Goal: Information Seeking & Learning: Learn about a topic

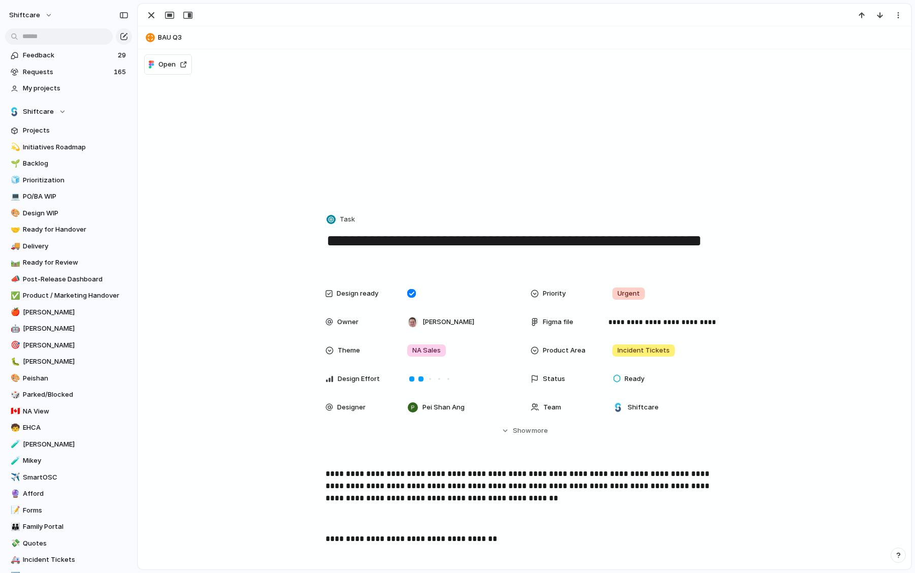
scroll to position [322, 0]
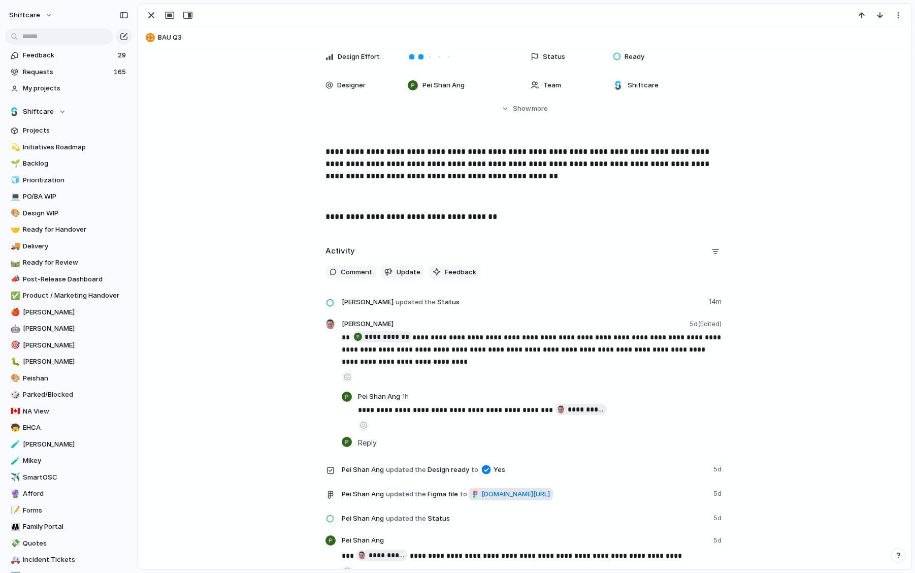
click at [481, 499] on span "figma.com/design/tQjOxyoE1sJpoywjJxVG6u/Enable-Default-%E2%80%9CPrivate-Mode%E2…" at bounding box center [515, 494] width 69 height 10
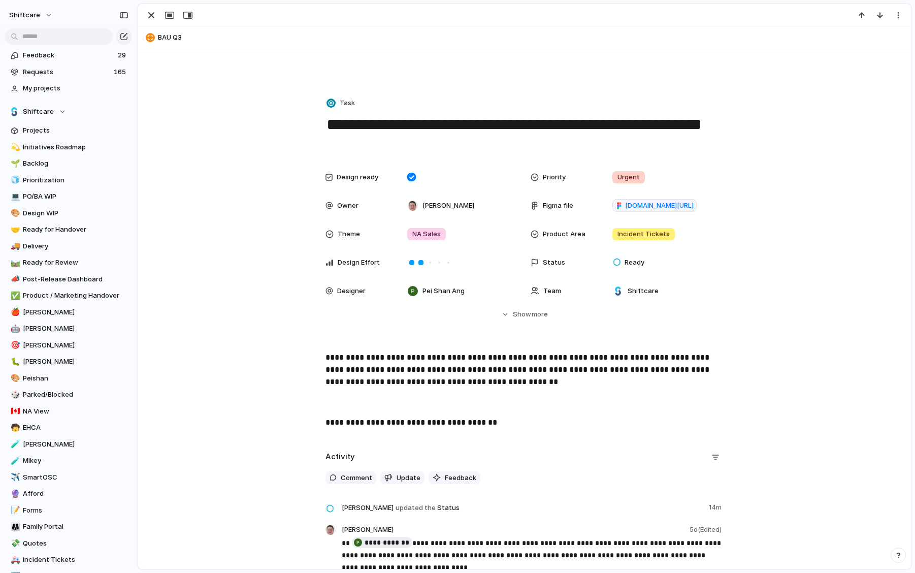
scroll to position [111, 0]
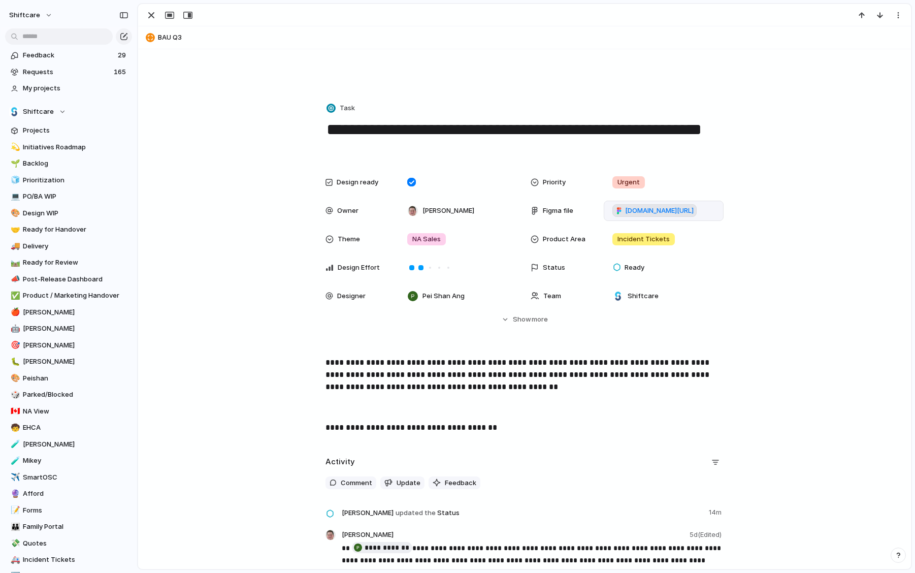
click at [661, 211] on span "figma.com/design/tQjOxyoE1sJpoywjJxVG6u/Enable-Default-%E2%80%9CPrivate-Mode%E2…" at bounding box center [659, 211] width 69 height 10
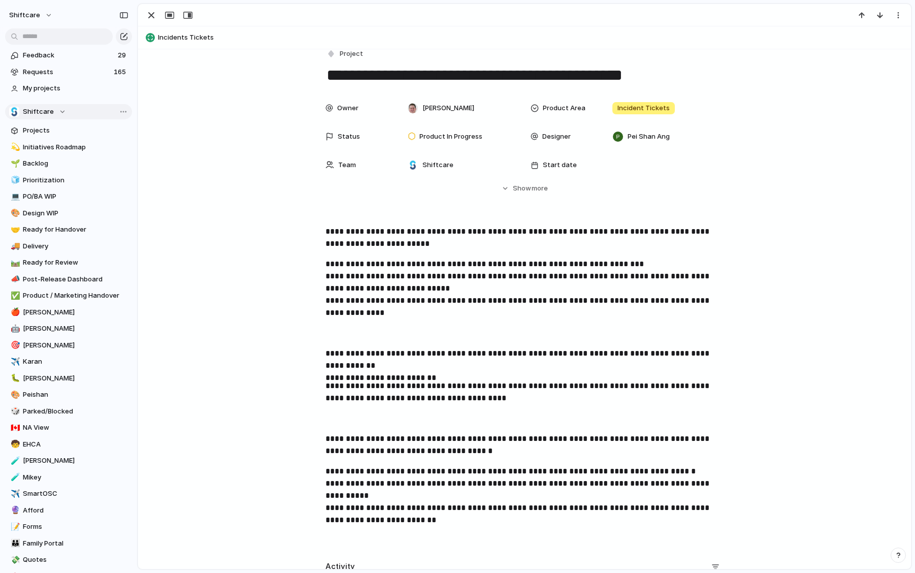
scroll to position [13, 0]
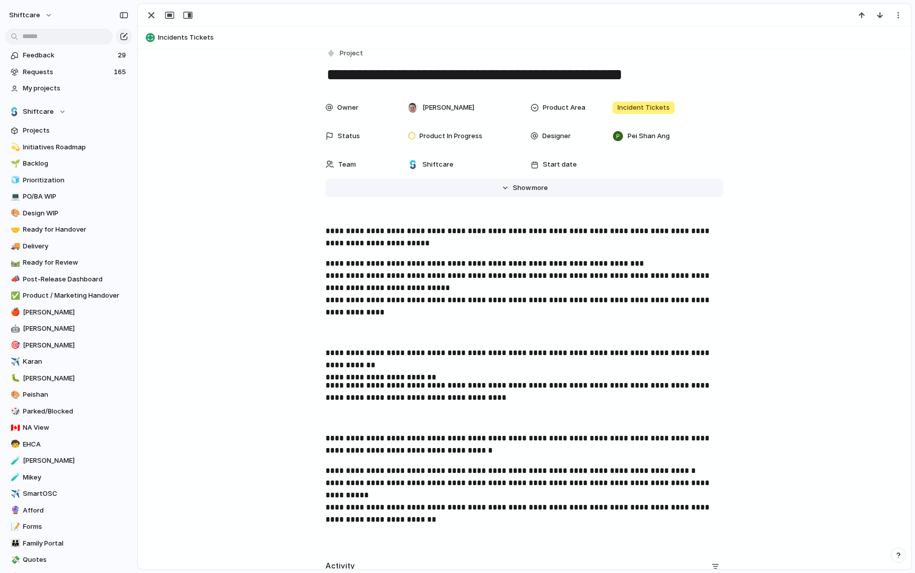
click at [532, 183] on span "more" at bounding box center [540, 188] width 16 height 10
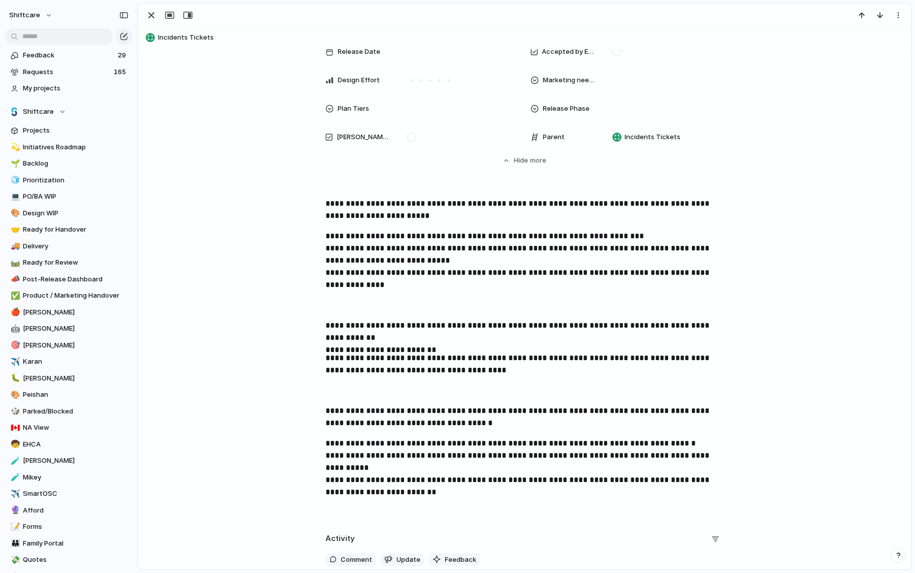
scroll to position [727, 0]
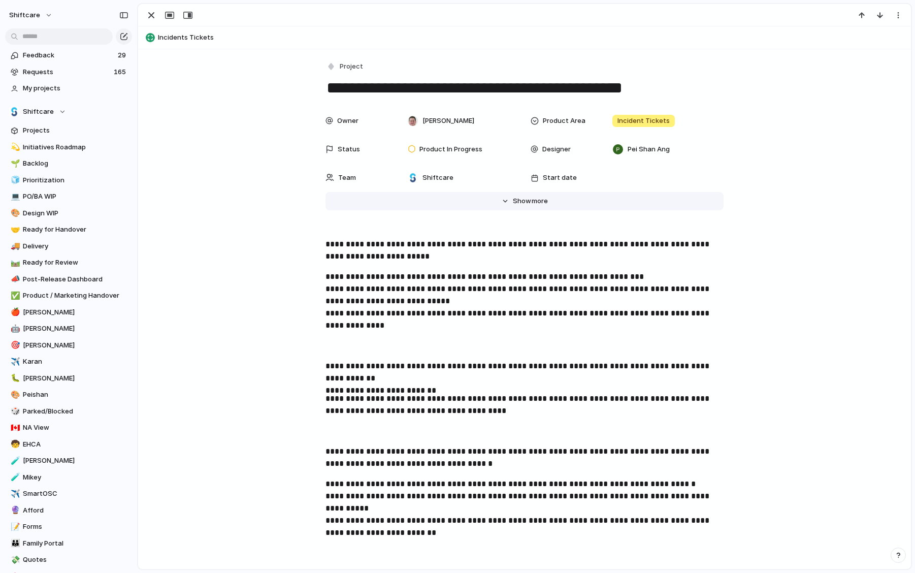
click at [532, 203] on span "more" at bounding box center [540, 201] width 16 height 10
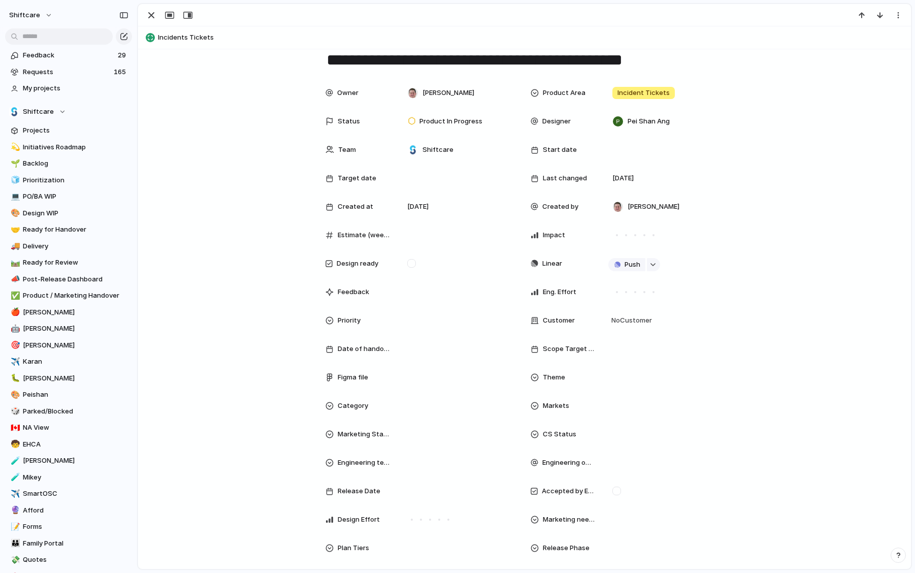
scroll to position [43, 0]
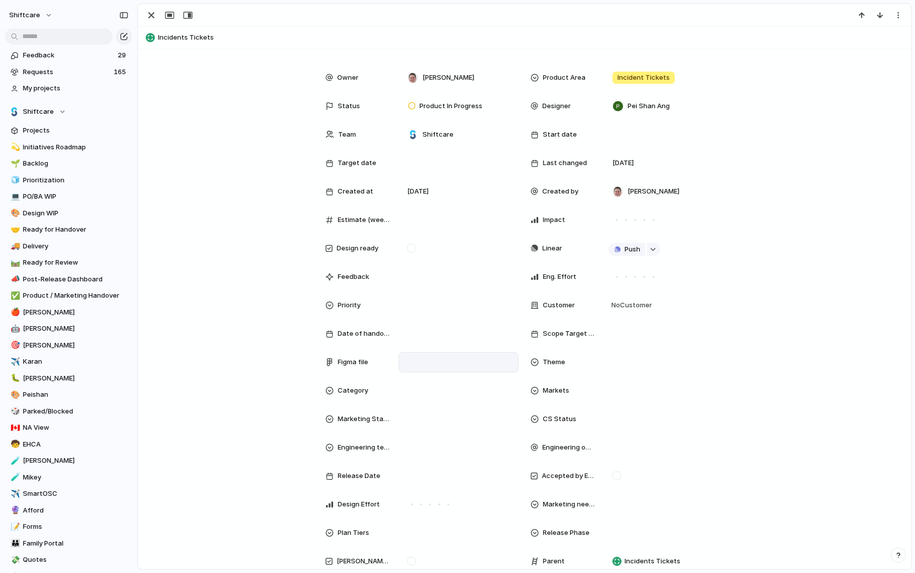
click at [435, 360] on div at bounding box center [458, 361] width 111 height 11
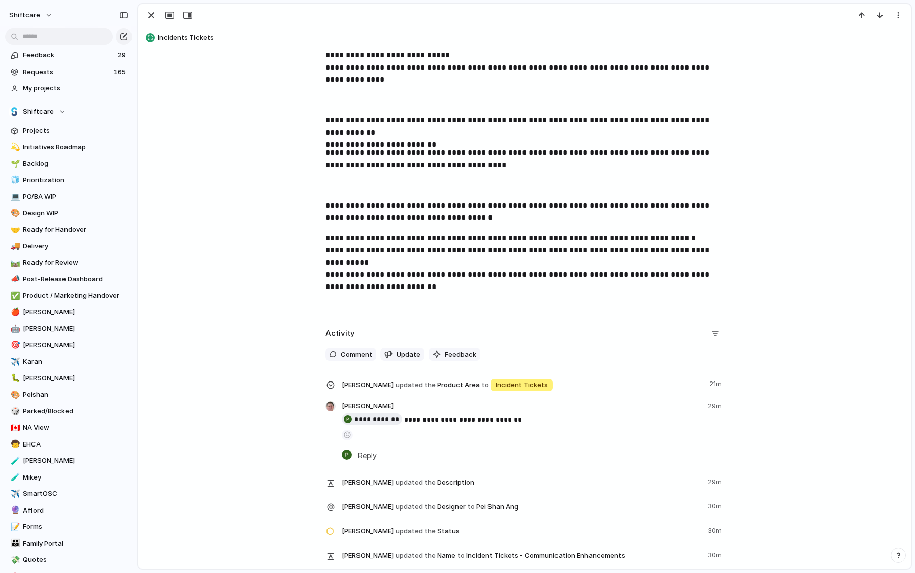
scroll to position [749, 0]
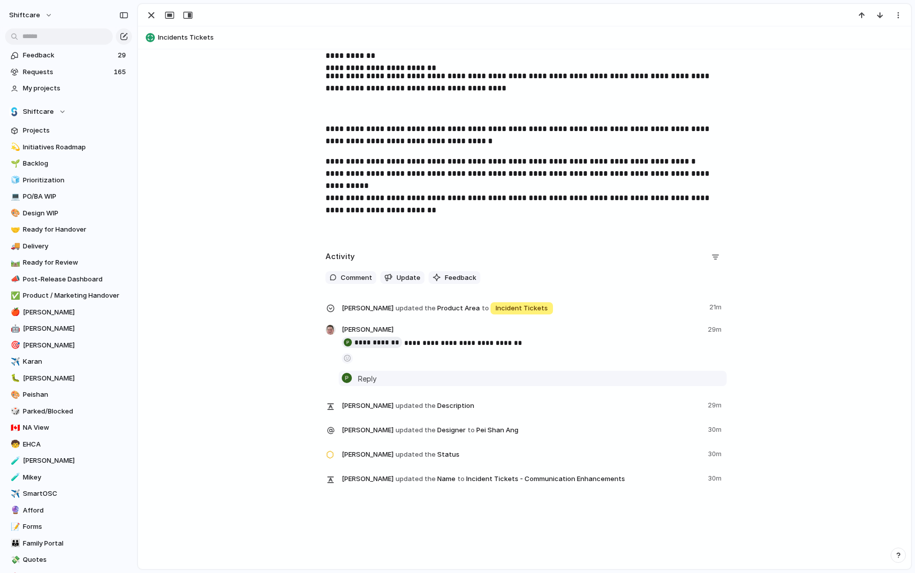
click at [365, 374] on span "Reply" at bounding box center [367, 378] width 19 height 11
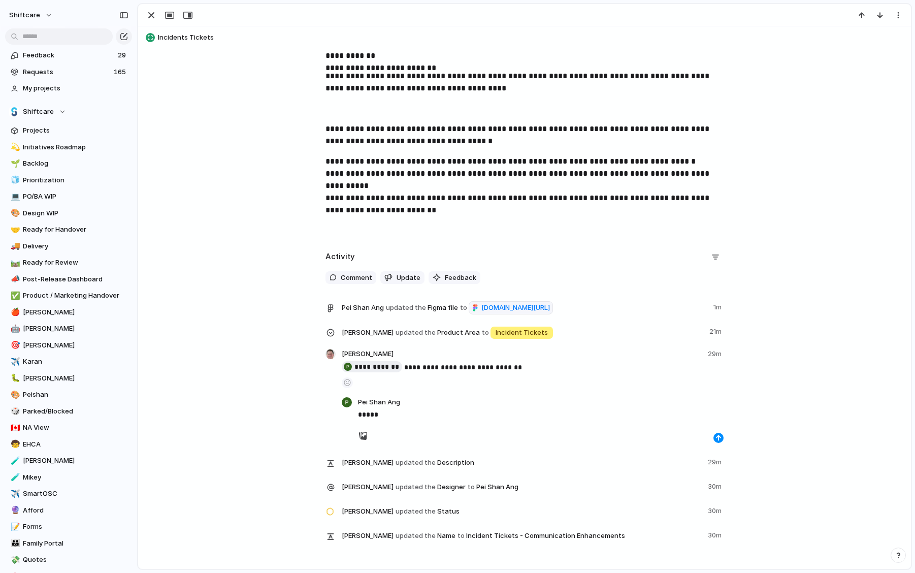
scroll to position [936, 0]
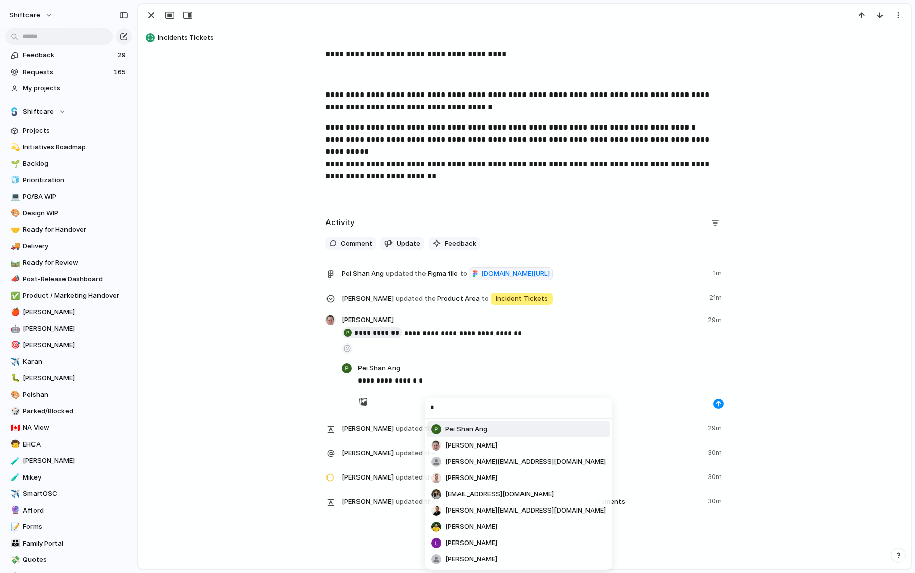
type input "**"
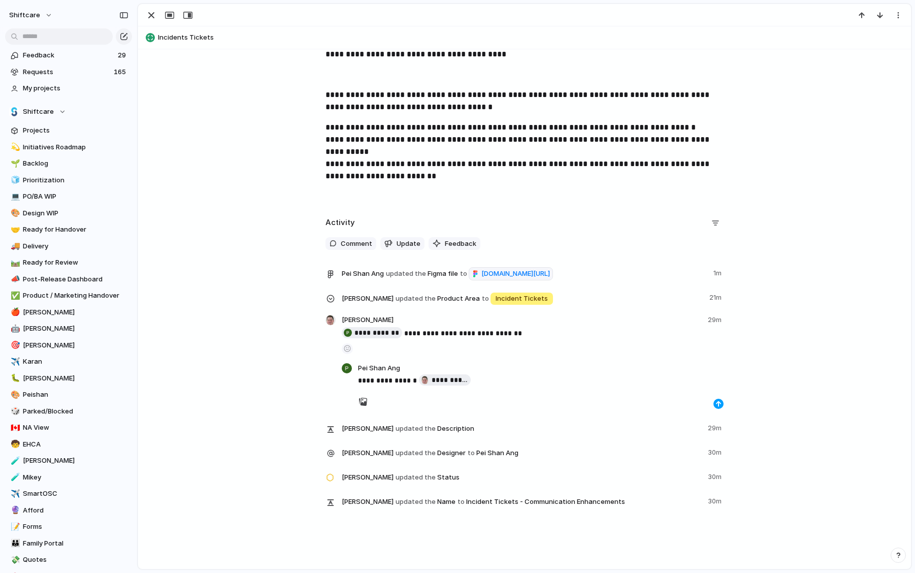
click at [717, 407] on div "button" at bounding box center [718, 404] width 6 height 6
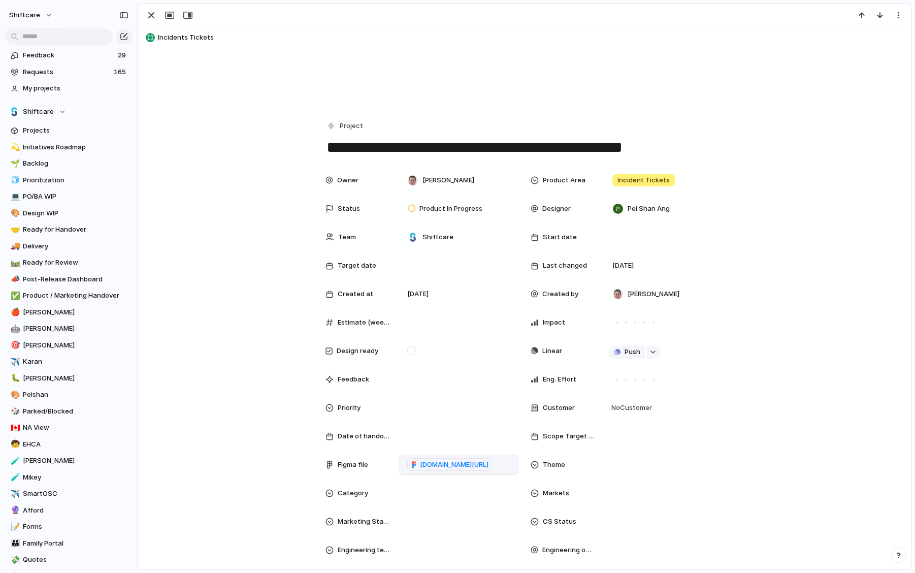
scroll to position [70, 0]
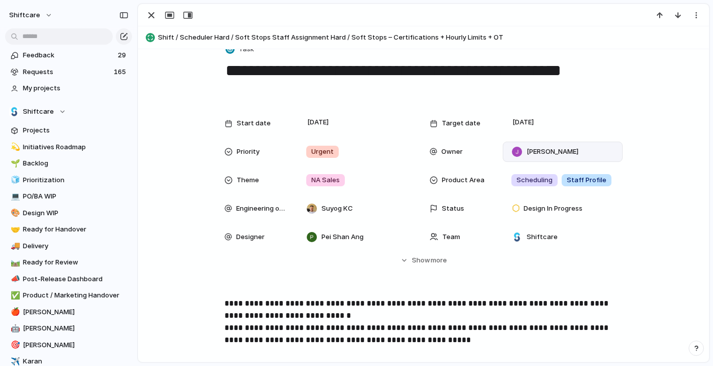
scroll to position [20, 0]
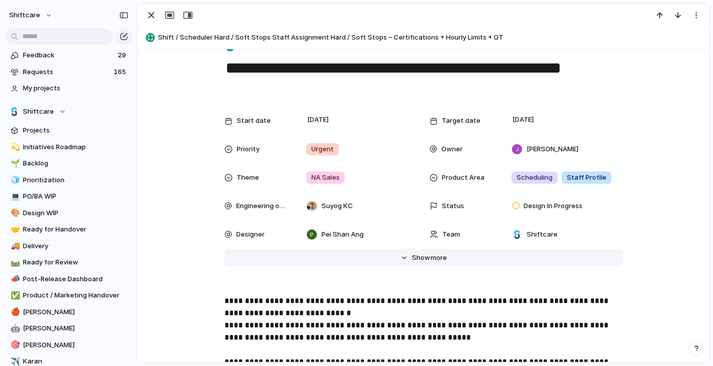
click at [419, 256] on span "Show" at bounding box center [421, 258] width 18 height 10
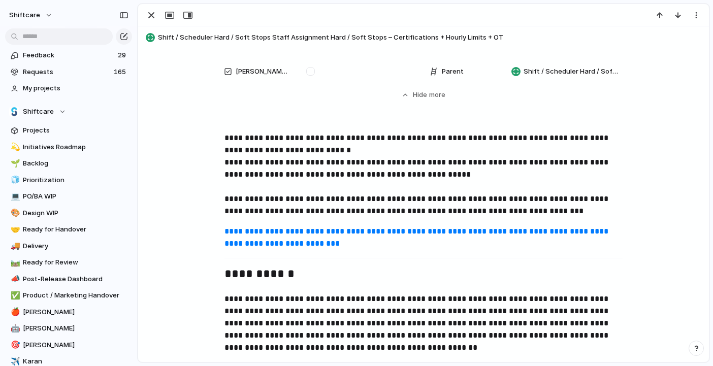
scroll to position [0, 0]
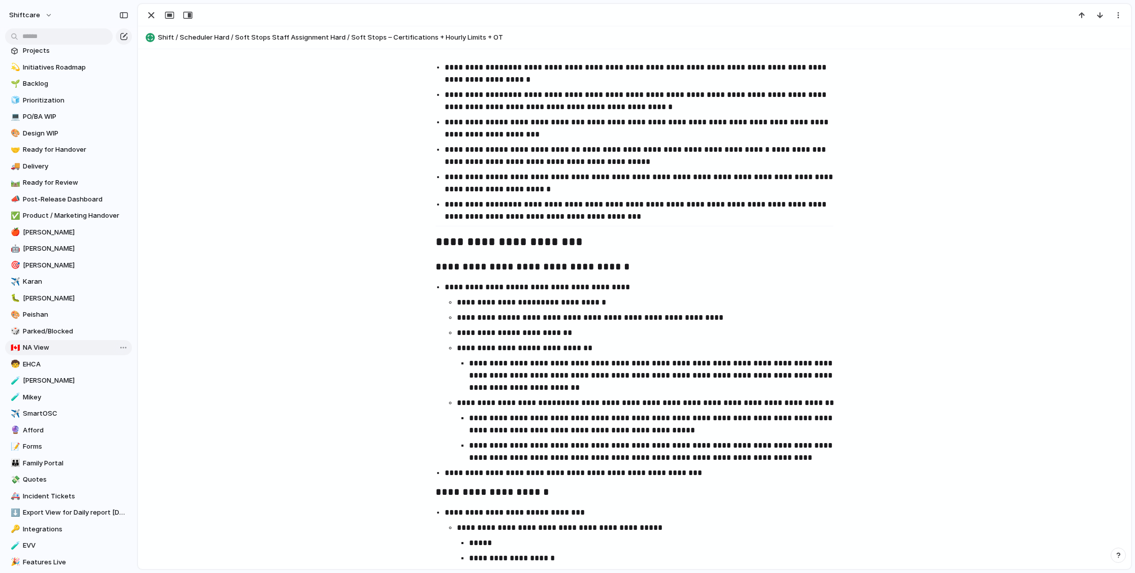
scroll to position [93, 0]
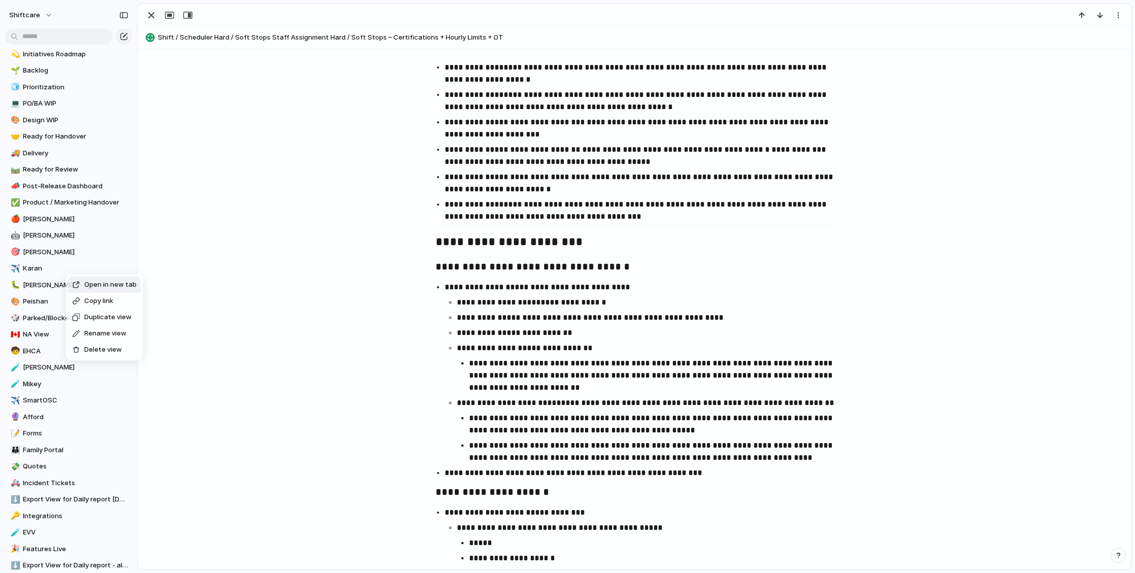
click at [86, 281] on span "Open in new tab" at bounding box center [110, 285] width 52 height 10
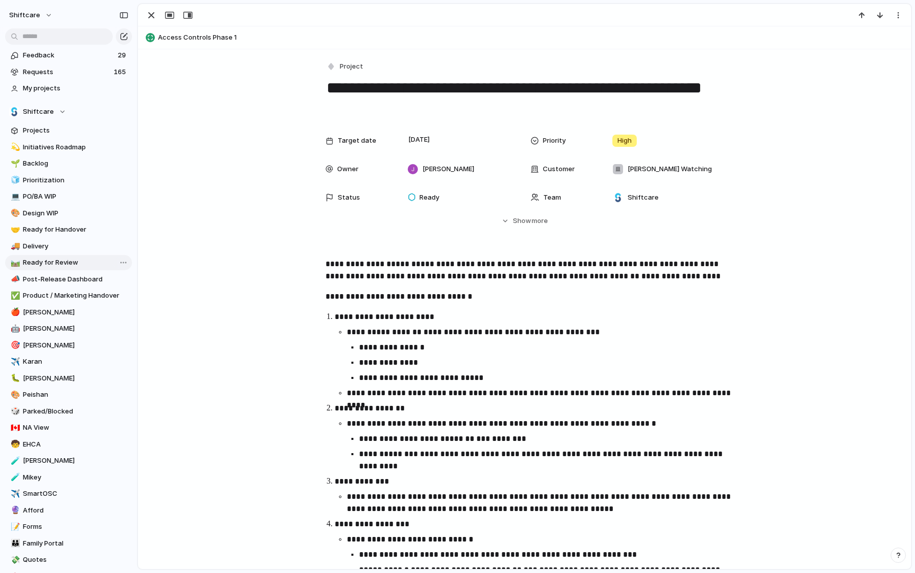
scroll to position [21, 0]
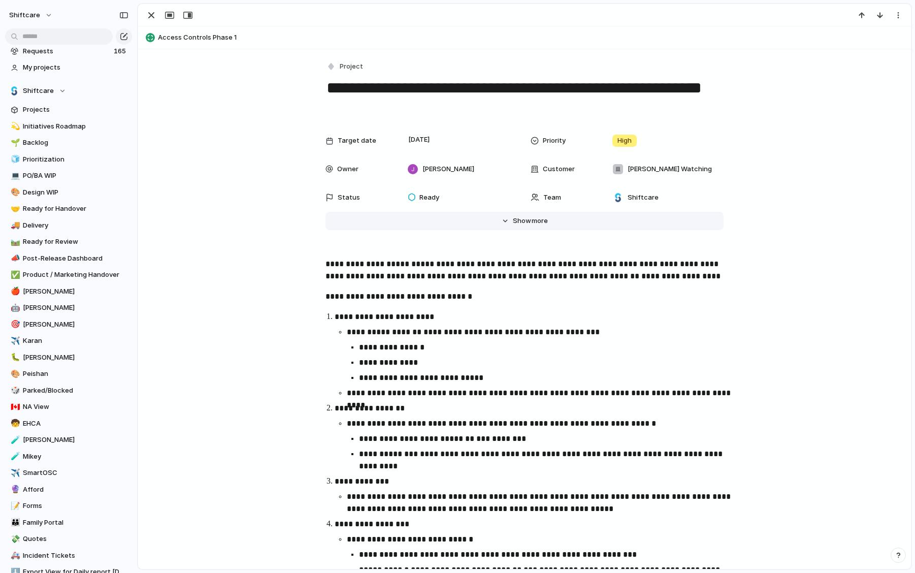
click at [546, 221] on span "more" at bounding box center [540, 221] width 16 height 10
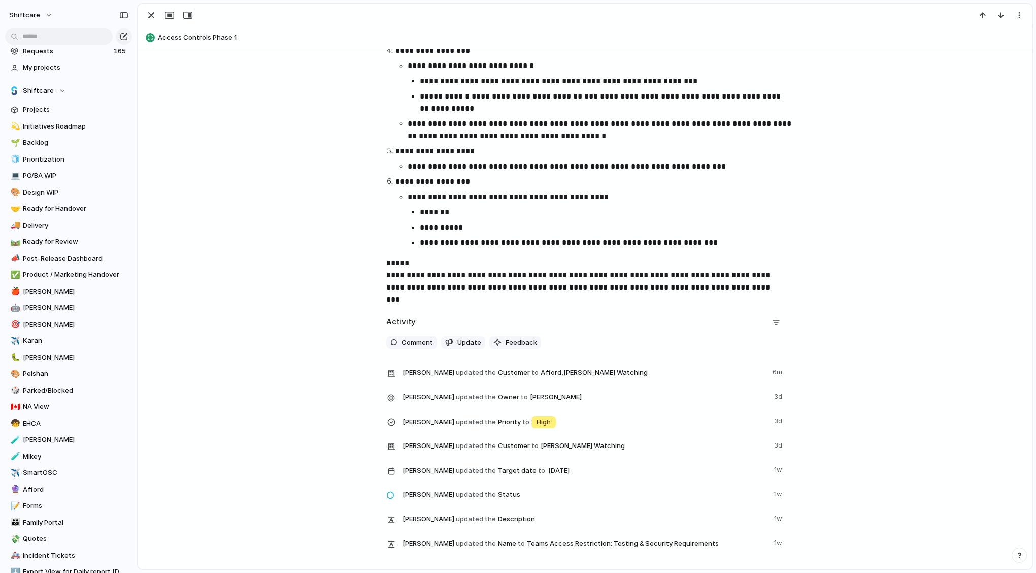
scroll to position [965, 0]
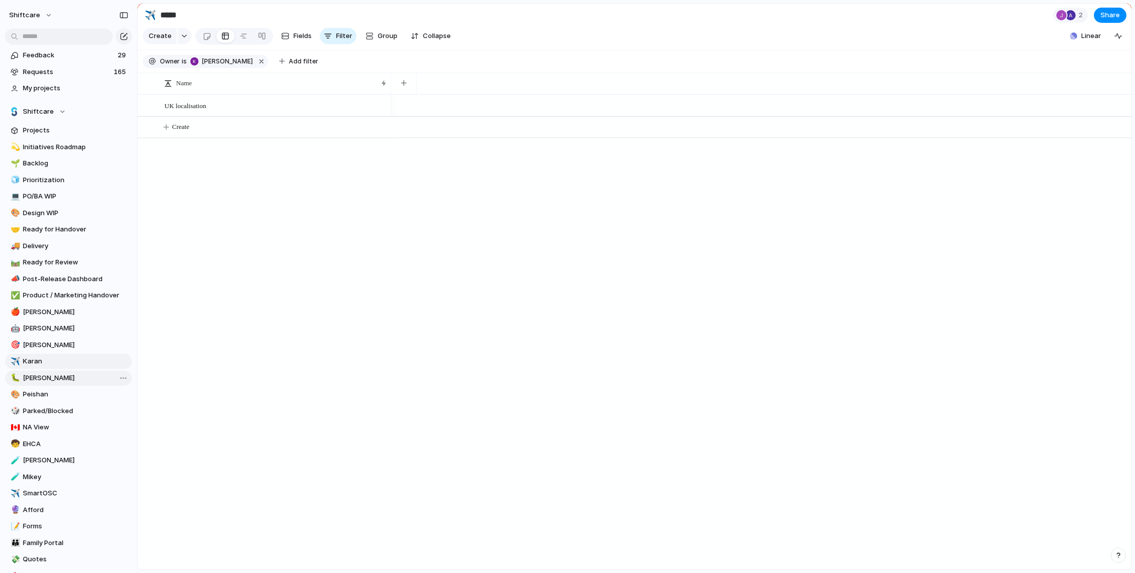
scroll to position [10, 0]
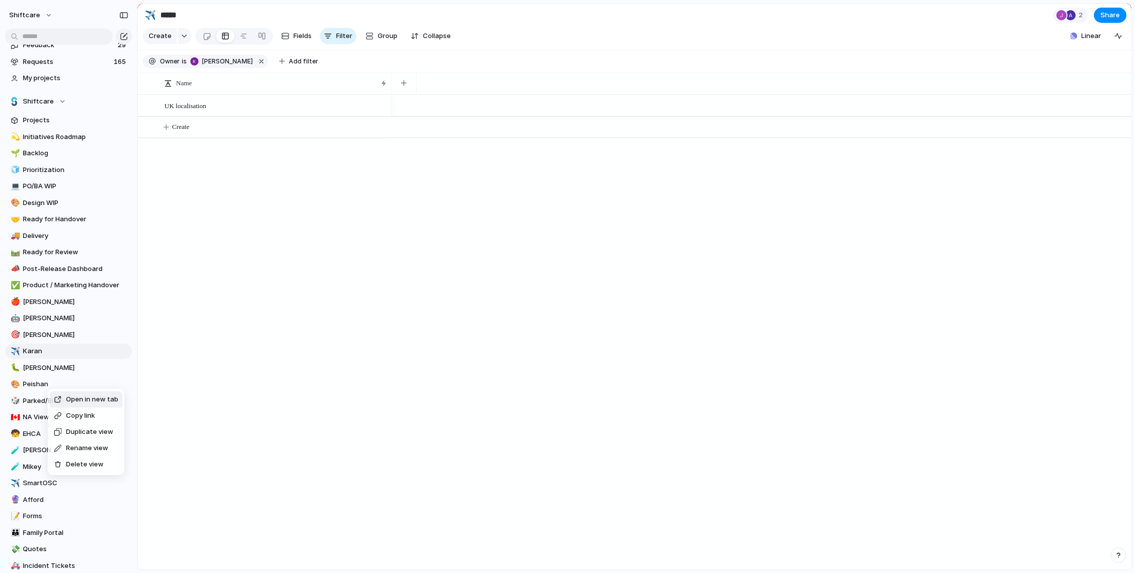
click at [77, 398] on span "Open in new tab" at bounding box center [92, 399] width 52 height 10
click at [181, 110] on span "UK localisation" at bounding box center [185, 106] width 42 height 12
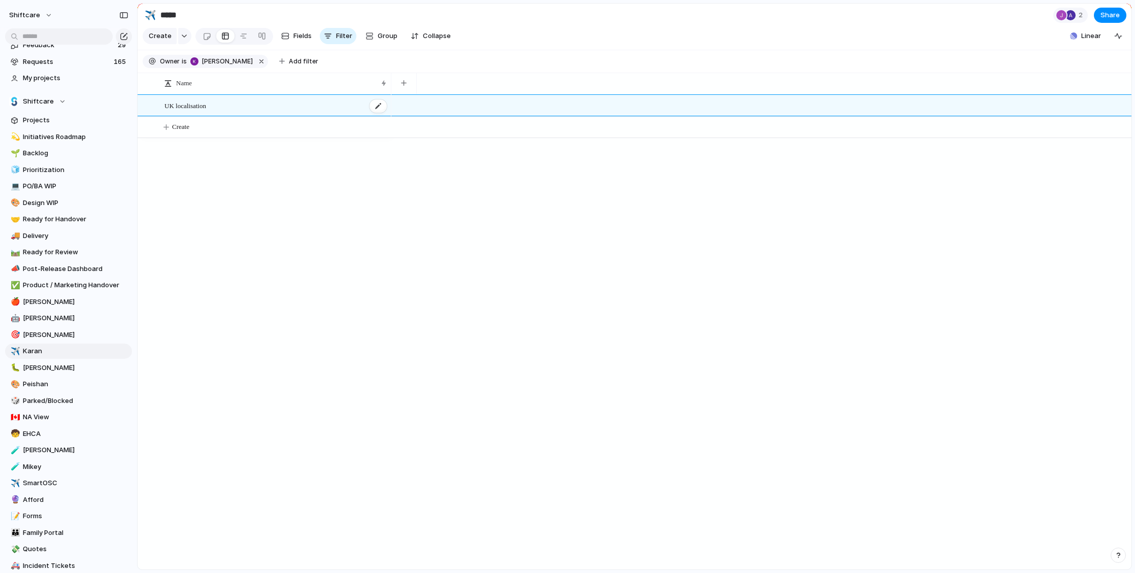
click at [190, 106] on span "UK localisation" at bounding box center [185, 106] width 42 height 12
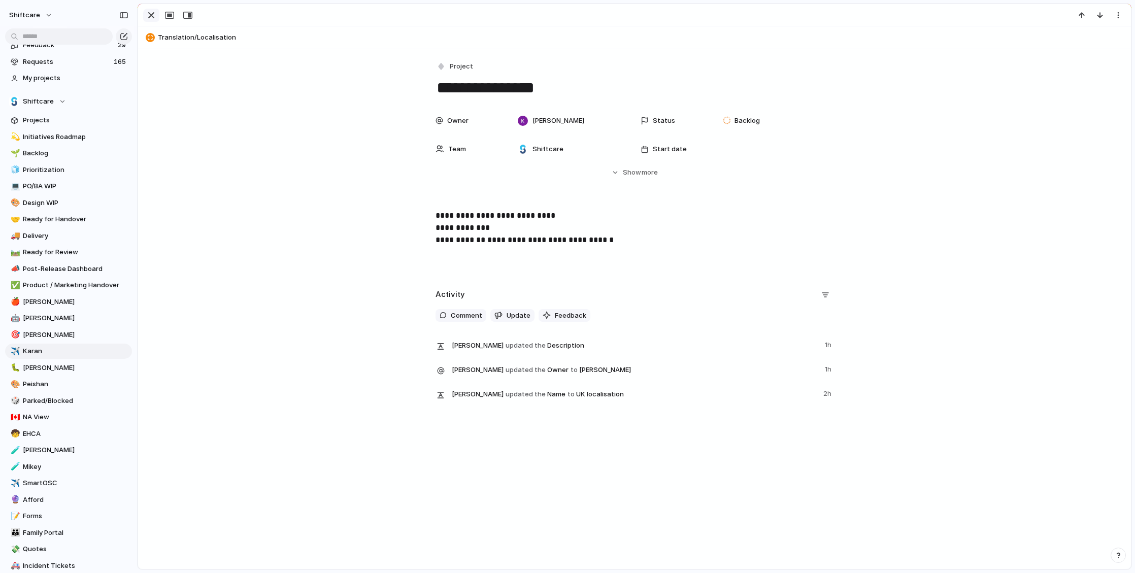
click at [149, 17] on div "button" at bounding box center [151, 15] width 12 height 12
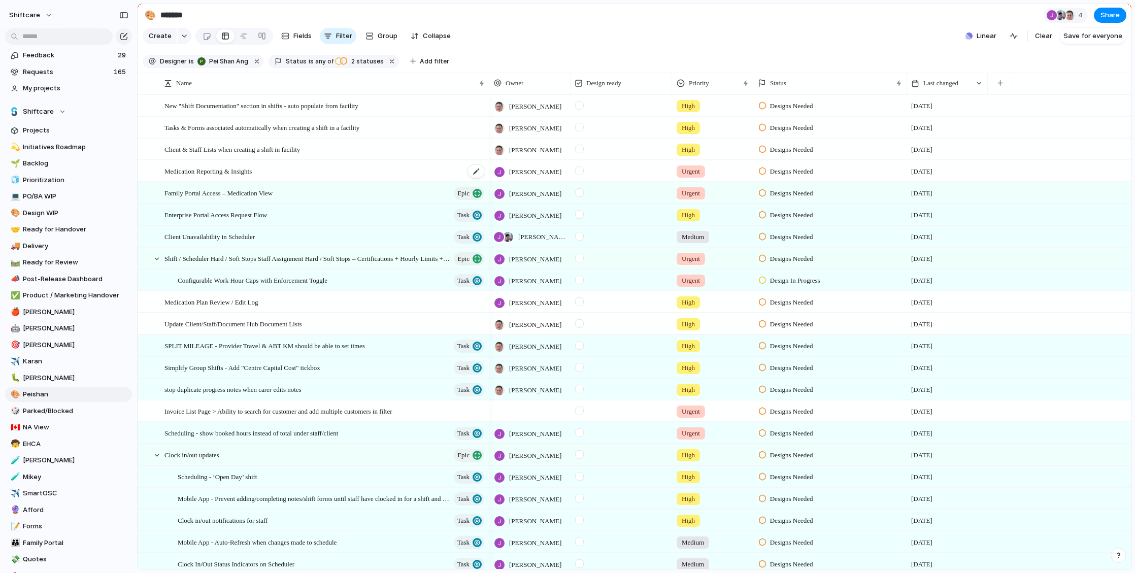
click at [239, 169] on span "Medication Reporting & Insights" at bounding box center [207, 171] width 87 height 12
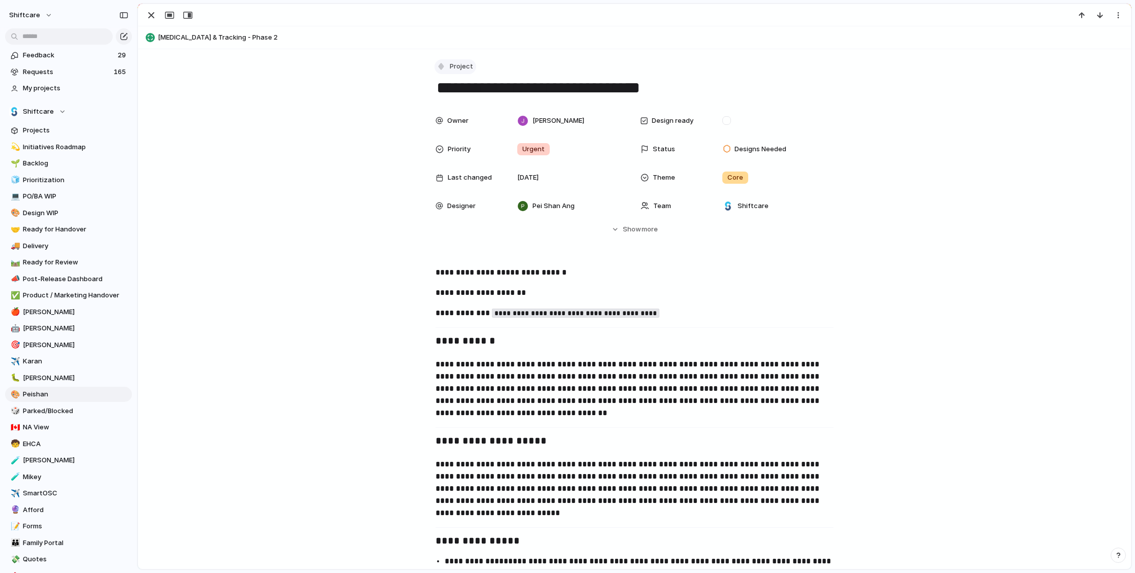
click at [468, 62] on span "Project" at bounding box center [461, 66] width 23 height 10
click at [217, 32] on div "Initiative Project Request Epic Task Bug Customize" at bounding box center [567, 286] width 1135 height 573
click at [214, 42] on span "Medication Management & Tracking - Phase 2" at bounding box center [642, 37] width 969 height 10
type textarea "**********"
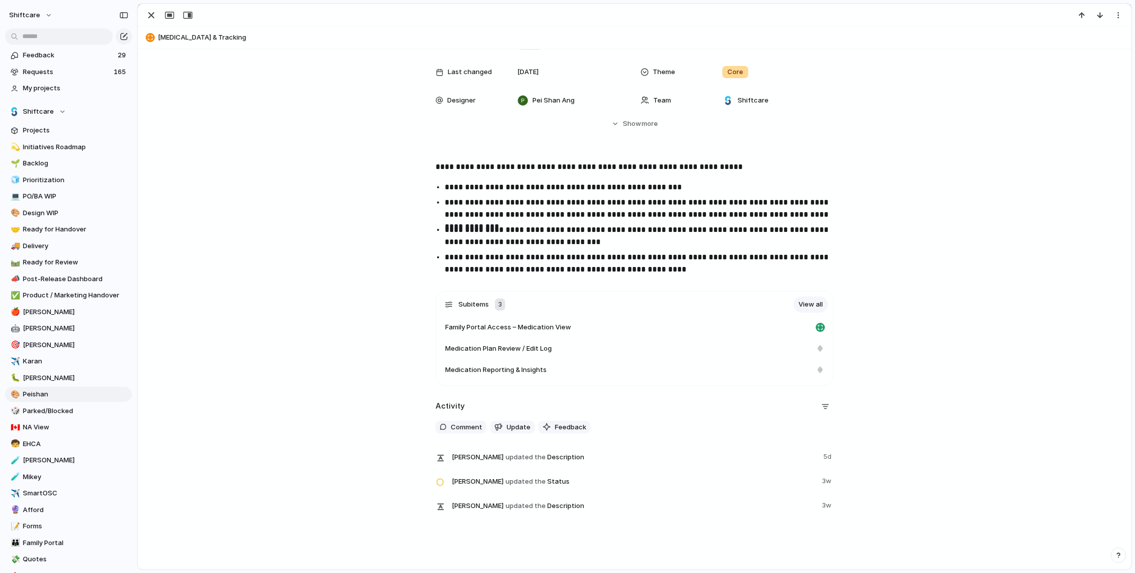
scroll to position [134, 0]
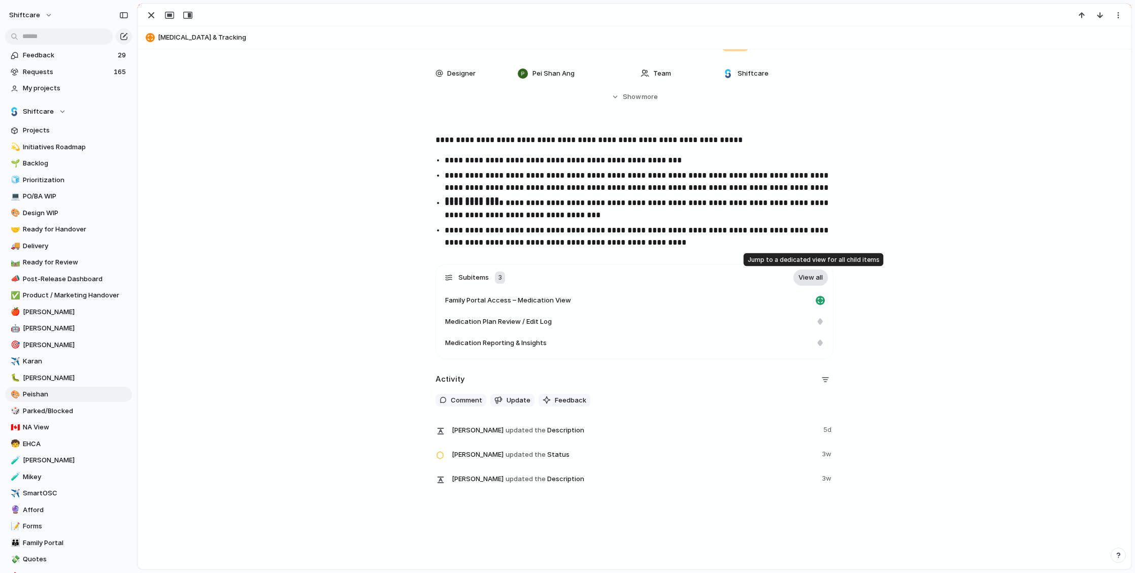
click at [805, 274] on link "View all" at bounding box center [811, 278] width 35 height 16
click at [155, 19] on div "button" at bounding box center [151, 15] width 12 height 12
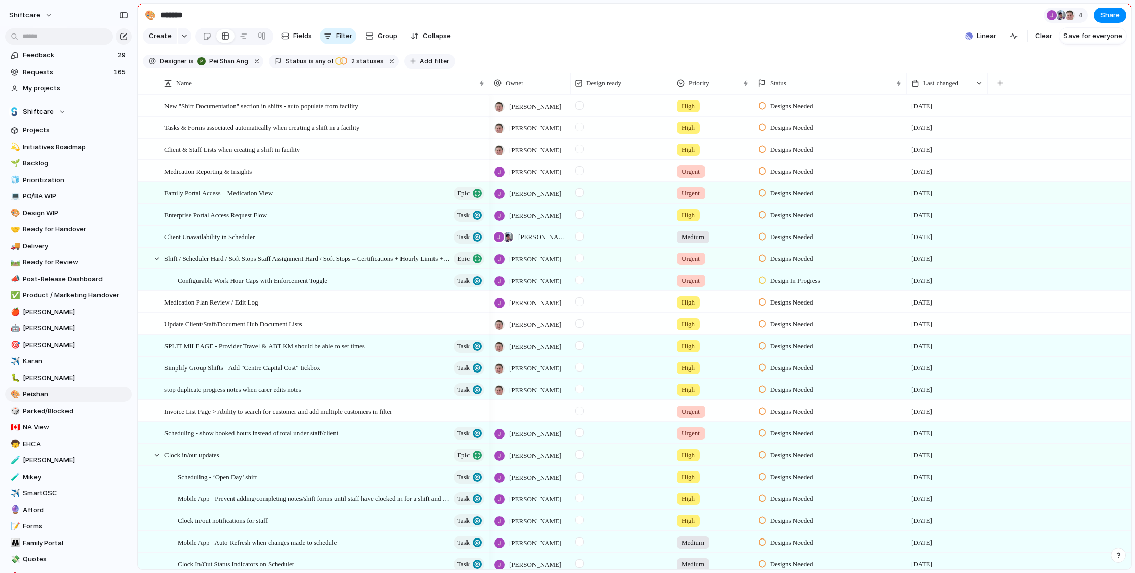
click at [427, 59] on span "Add filter" at bounding box center [434, 61] width 29 height 9
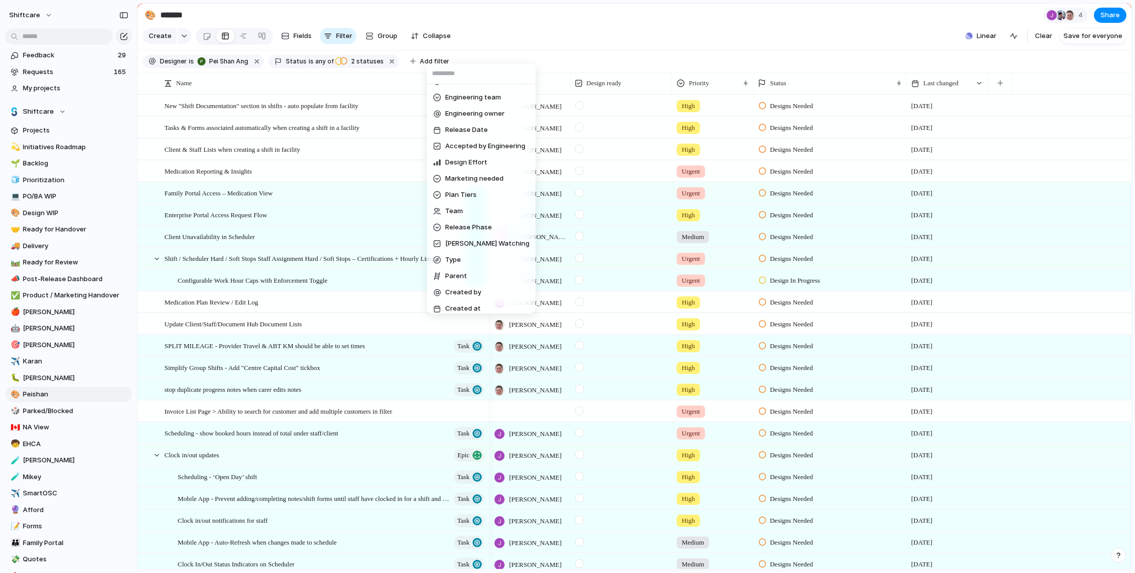
scroll to position [295, 0]
click at [472, 259] on li "Parent" at bounding box center [481, 254] width 105 height 16
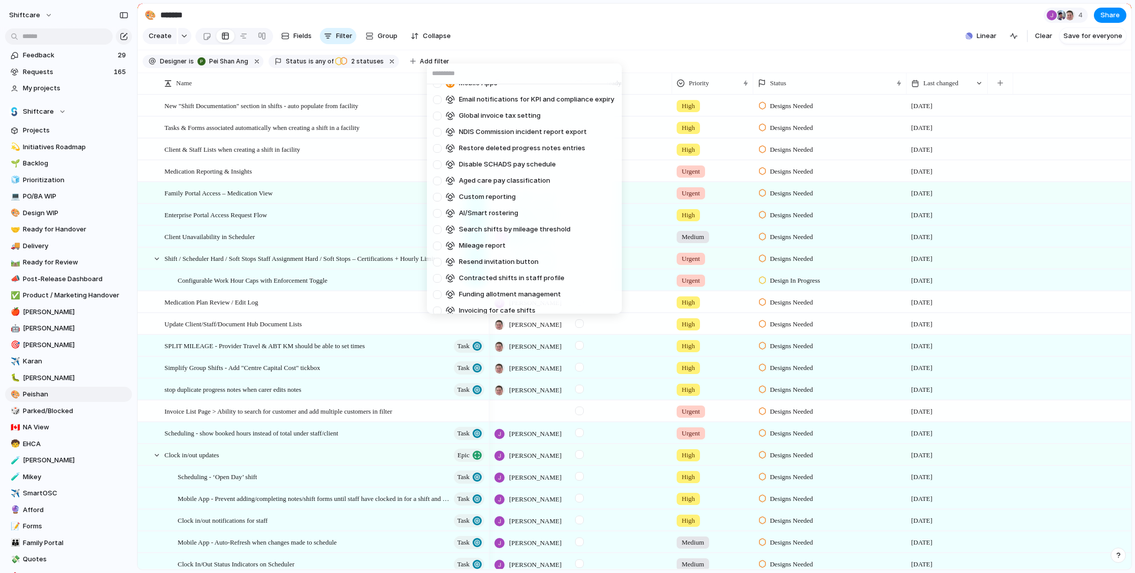
scroll to position [0, 0]
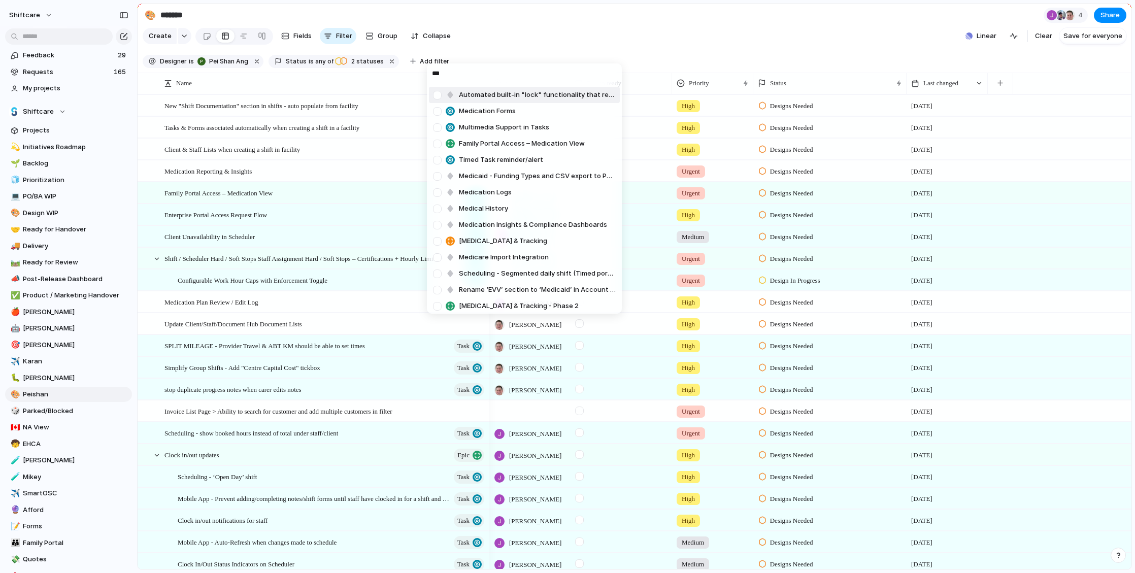
type input "****"
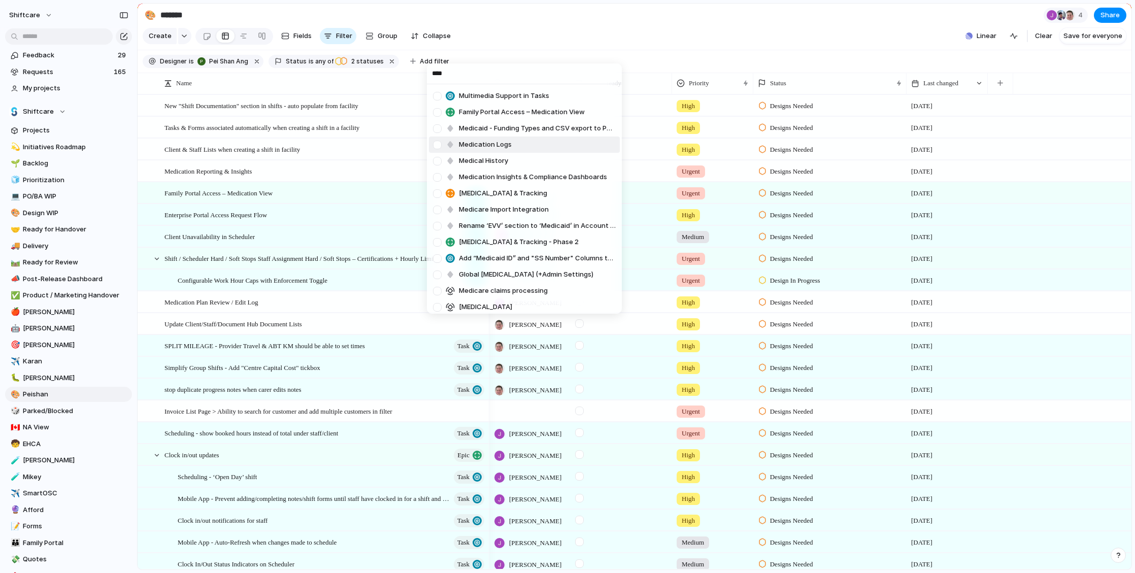
scroll to position [34, 0]
click at [505, 236] on span "Medication Management & Tracking - Phase 2" at bounding box center [519, 240] width 120 height 10
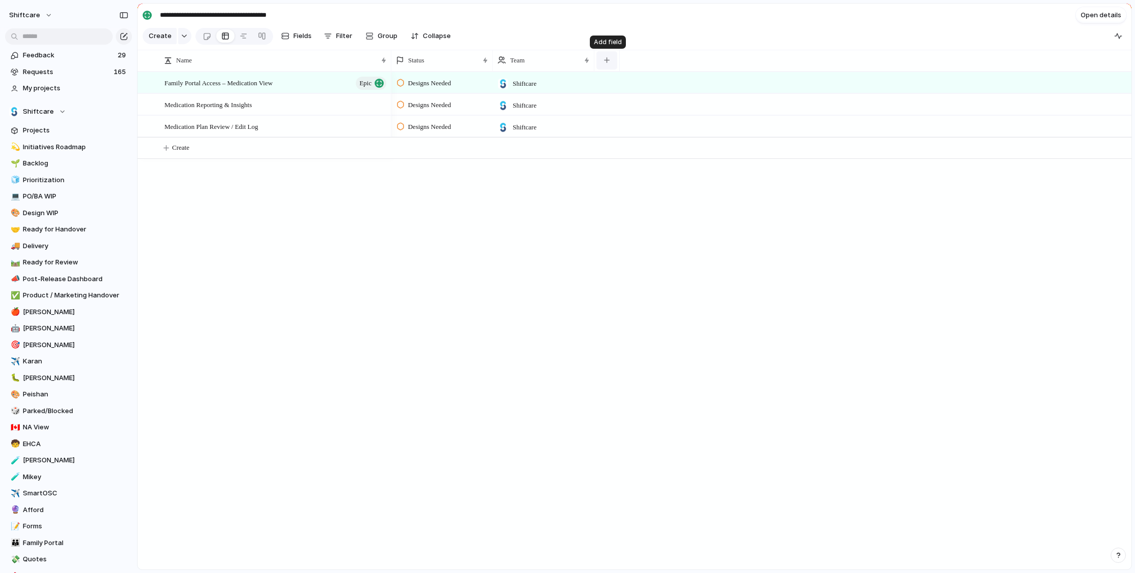
click at [606, 61] on div "button" at bounding box center [607, 60] width 6 height 6
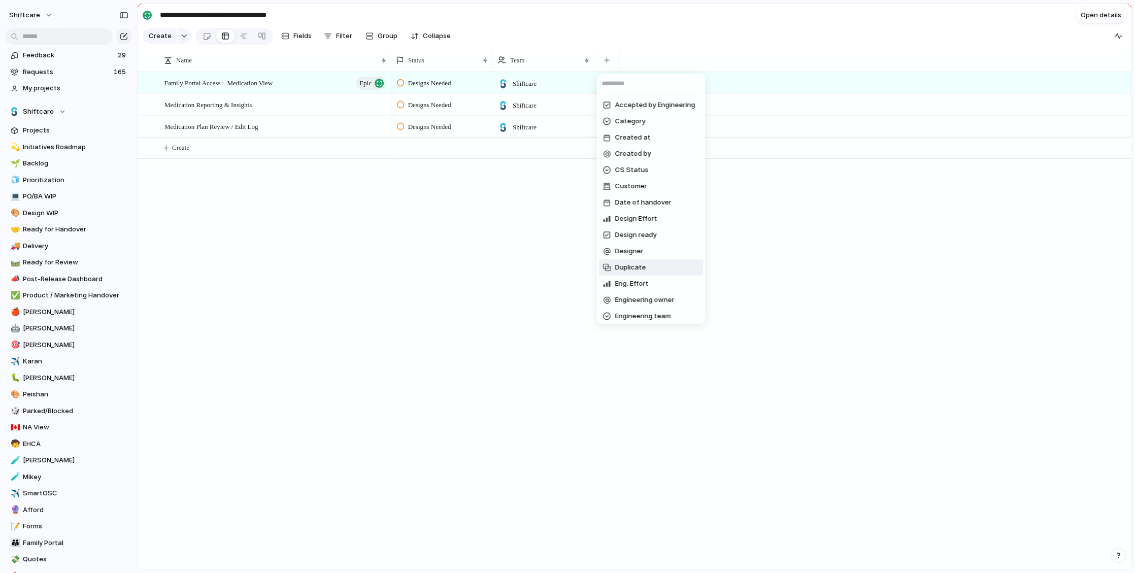
click at [644, 253] on li "Designer" at bounding box center [651, 251] width 105 height 16
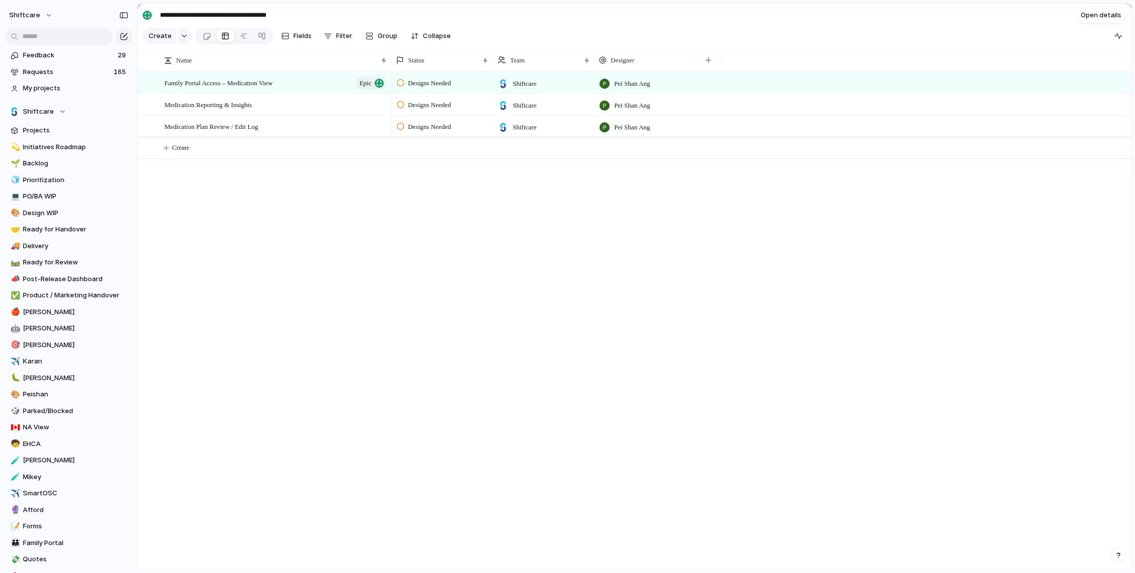
click at [476, 173] on div "Designs Needed Shiftcare Pei Shan Ang Designs Needed Shiftcare Pei Shan Ang Des…" at bounding box center [761, 321] width 740 height 498
click at [246, 224] on div "Family Portal Access – Medication View Epic Medication Reporting & Insights Med…" at bounding box center [635, 321] width 994 height 498
click at [236, 126] on span "Medication Plan Review / Edit Log" at bounding box center [211, 126] width 94 height 12
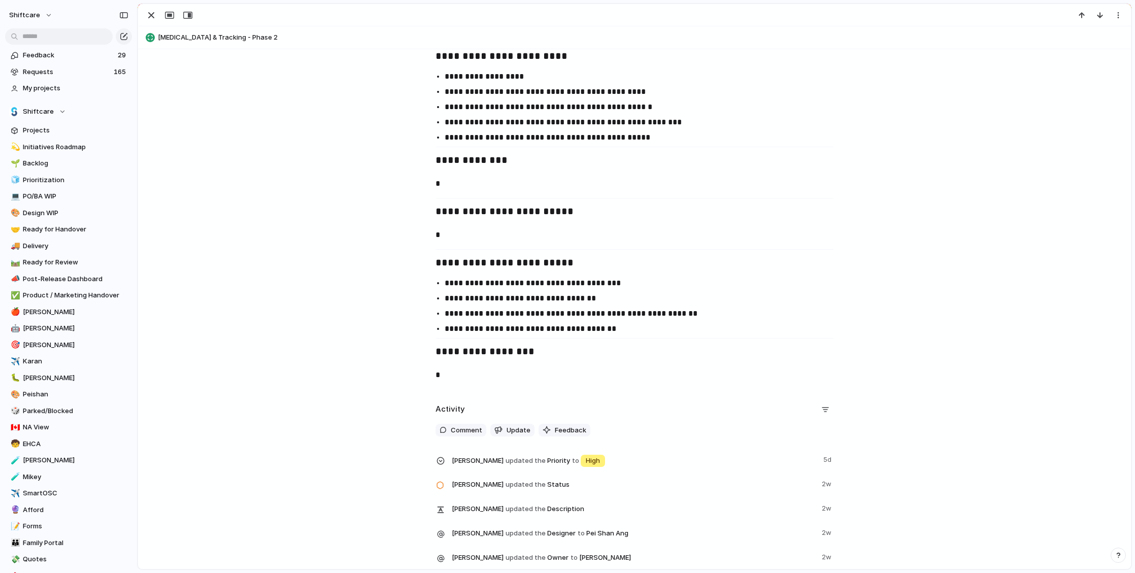
scroll to position [938, 0]
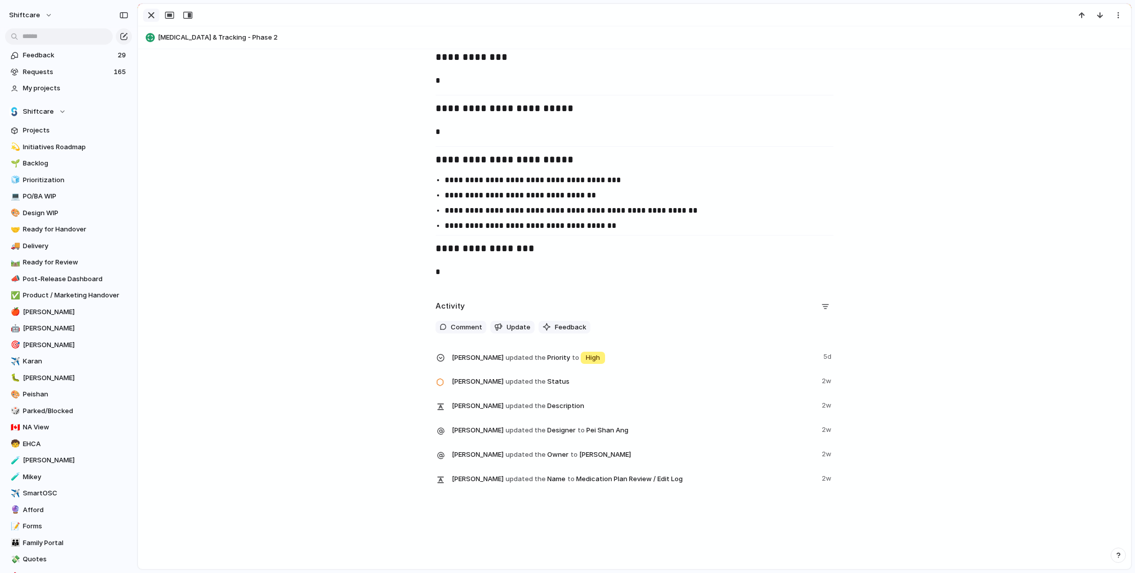
click at [153, 19] on div "button" at bounding box center [151, 15] width 12 height 12
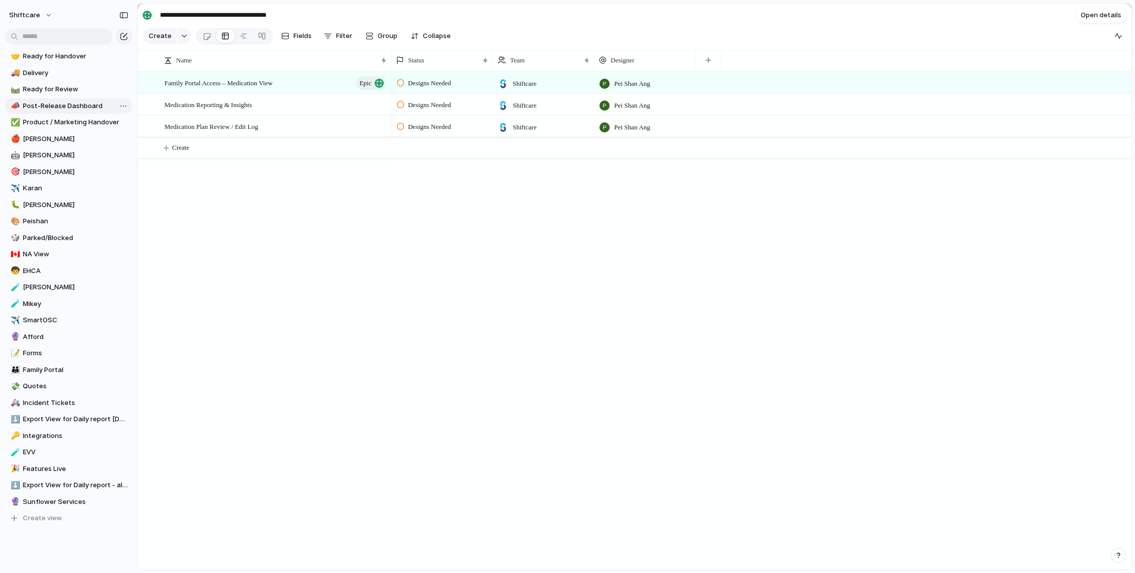
scroll to position [175, 0]
click at [214, 81] on span "Family Portal Access – Medication View" at bounding box center [218, 83] width 108 height 12
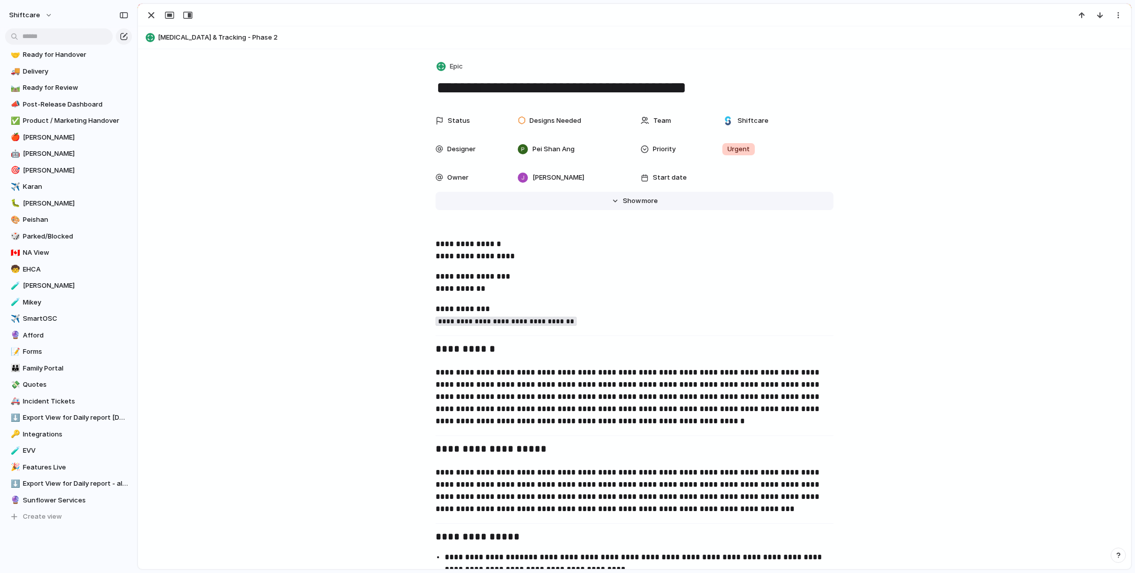
click at [630, 204] on span "Show" at bounding box center [632, 201] width 18 height 10
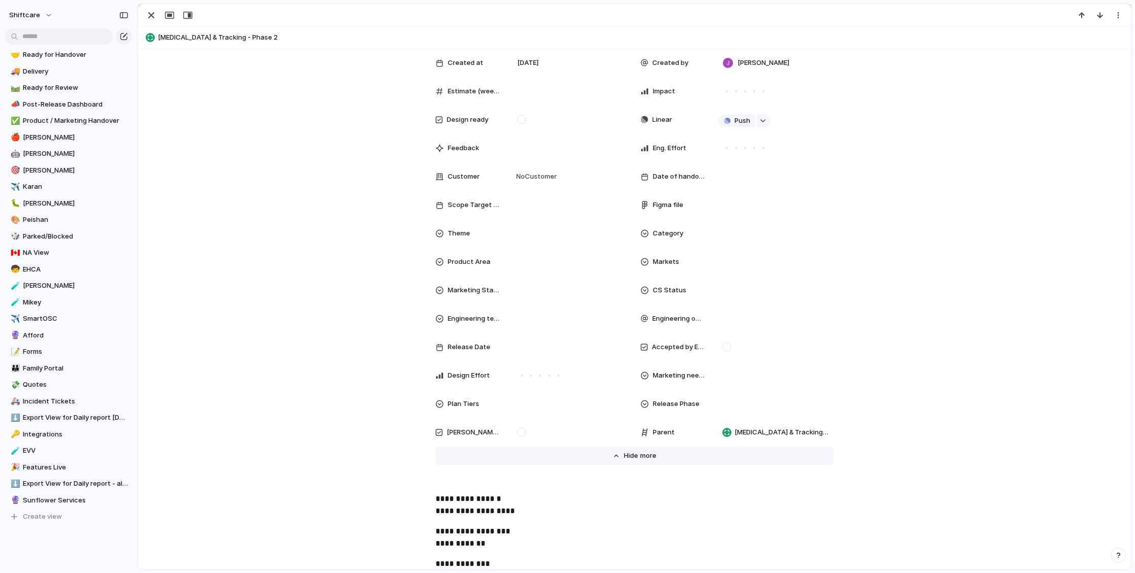
scroll to position [174, 0]
